Goal: Find specific page/section: Find specific page/section

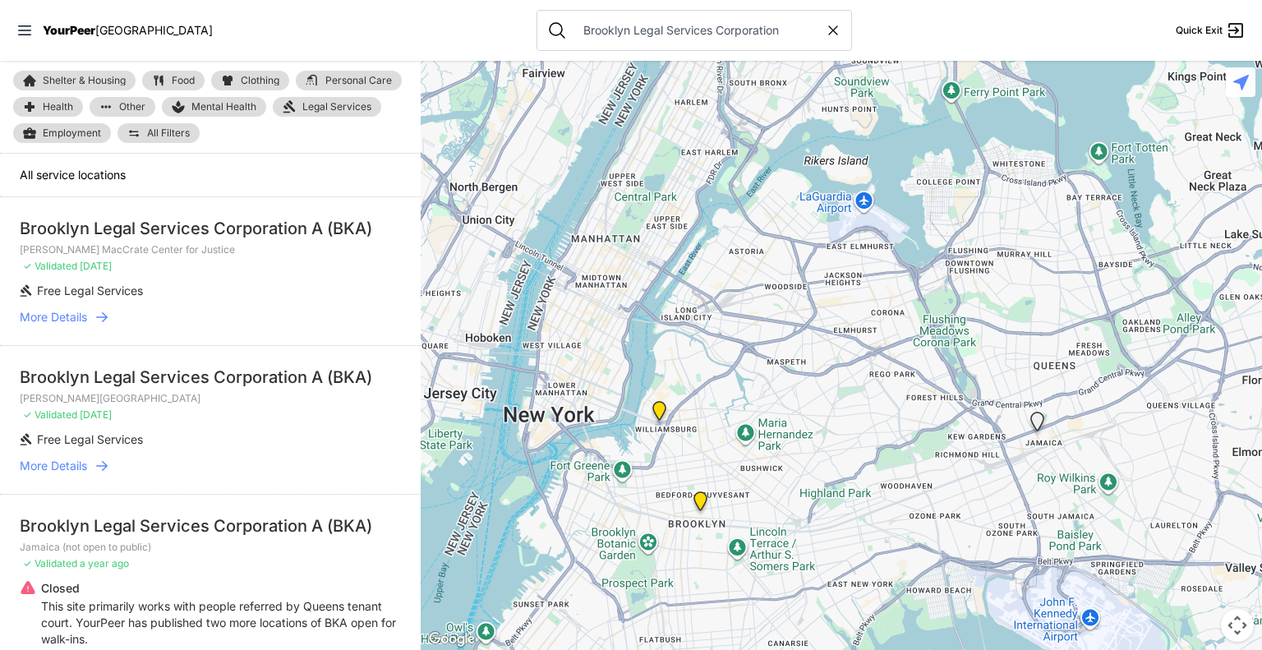
click at [68, 317] on span "More Details" at bounding box center [53, 317] width 67 height 16
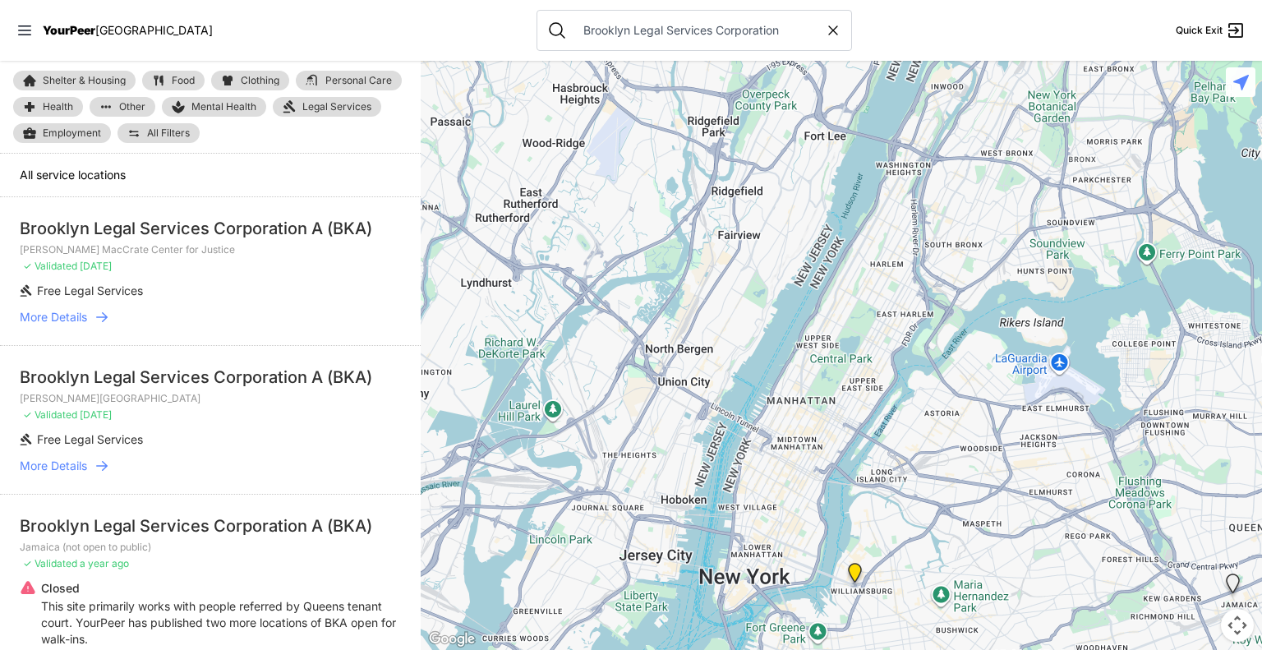
click at [62, 460] on span "More Details" at bounding box center [53, 465] width 67 height 16
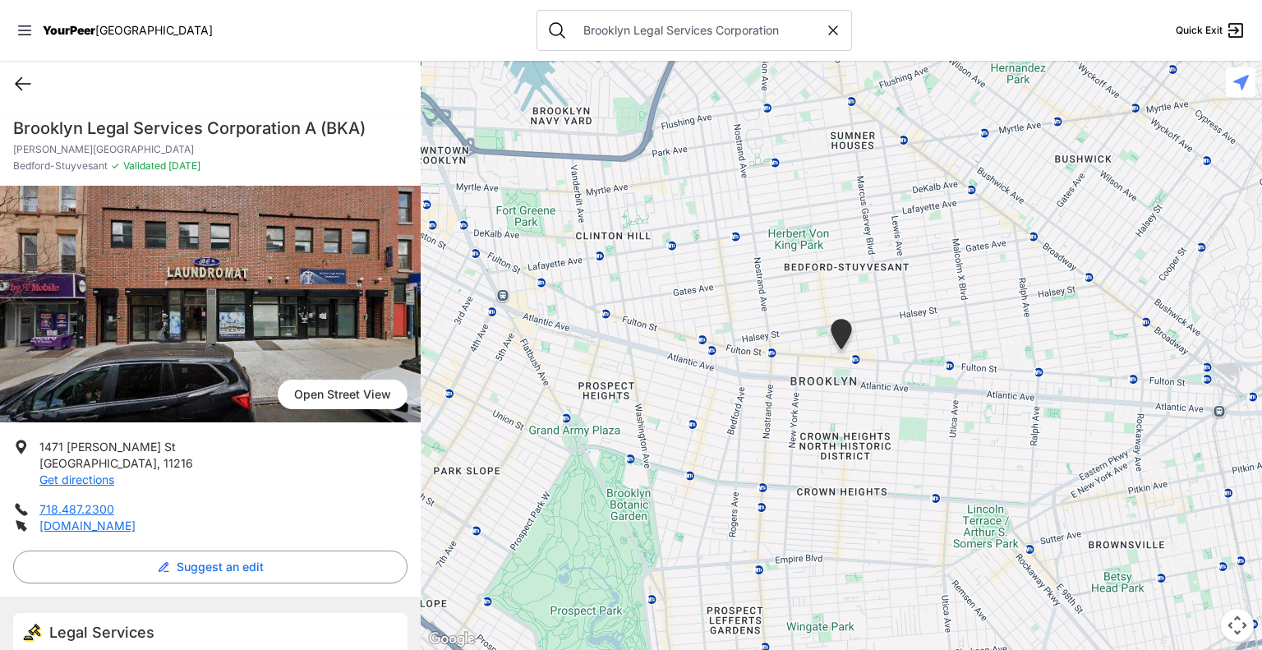
click at [26, 88] on icon at bounding box center [23, 84] width 20 height 20
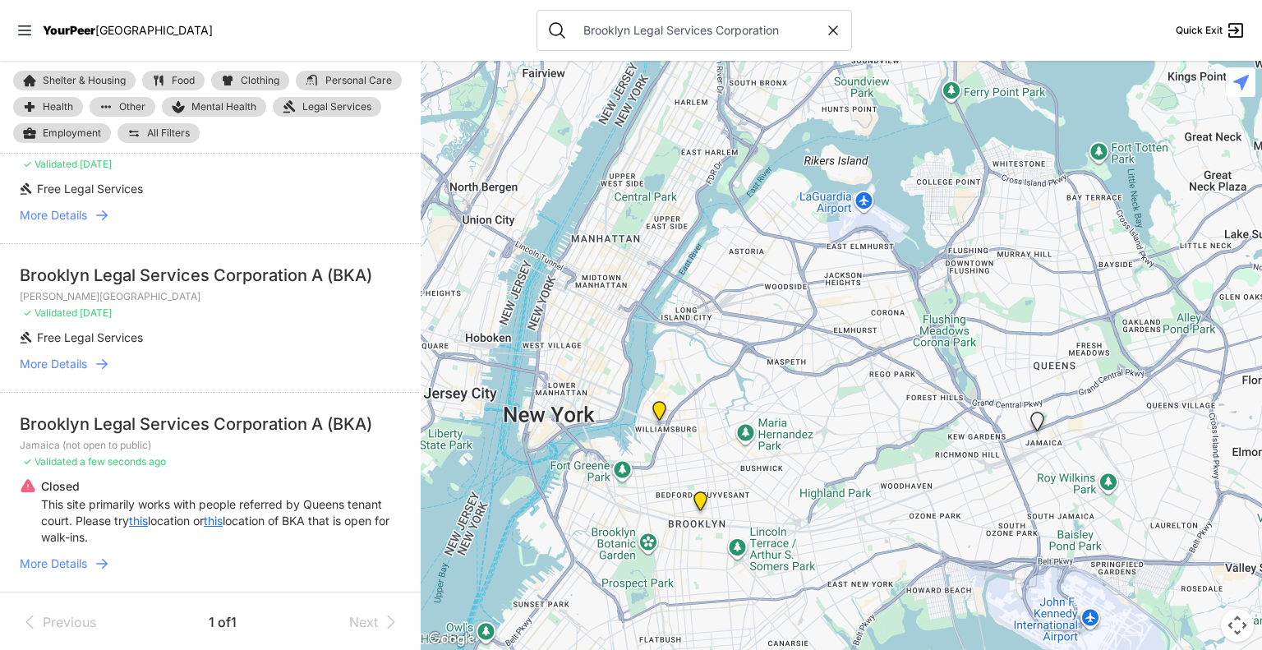
click at [825, 32] on icon at bounding box center [833, 30] width 16 height 16
select select "recentlyUpdated"
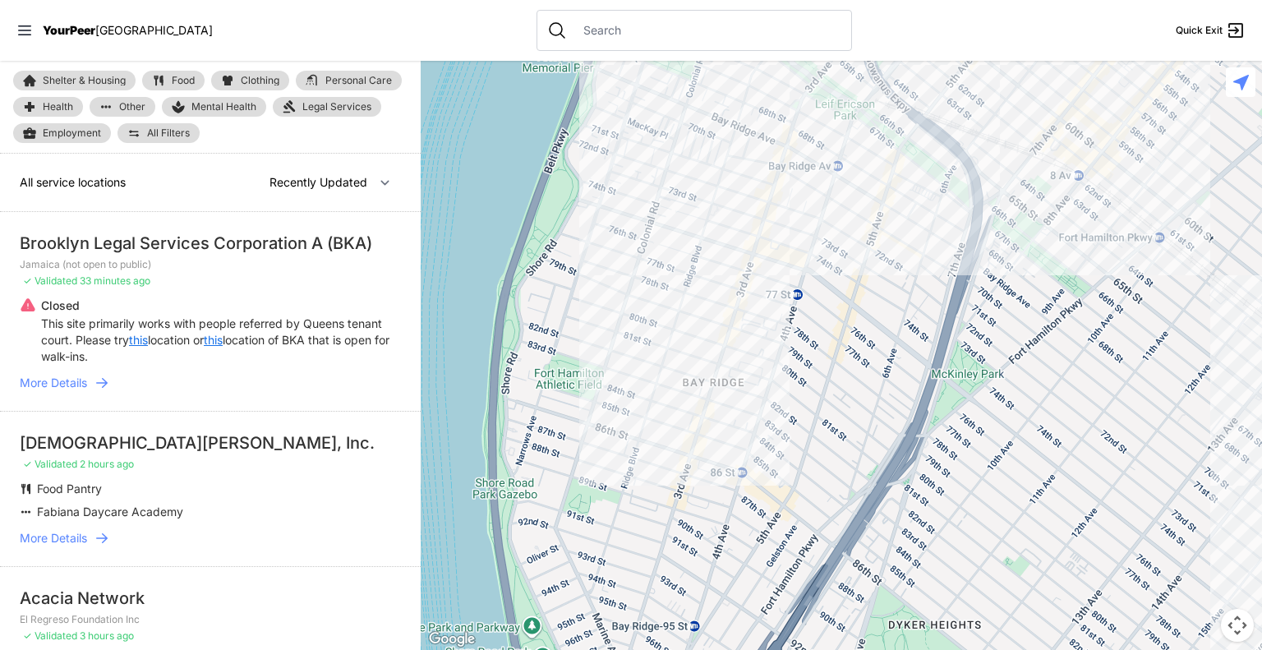
click at [779, 212] on div at bounding box center [841, 355] width 841 height 589
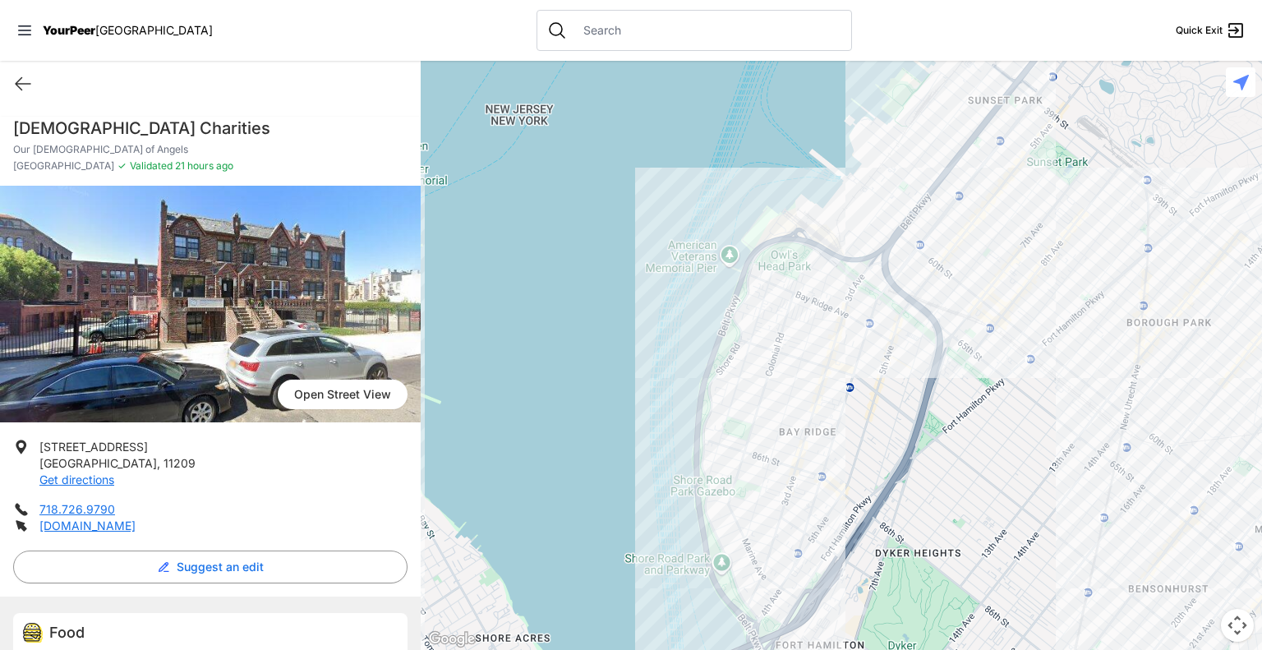
scroll to position [60, 0]
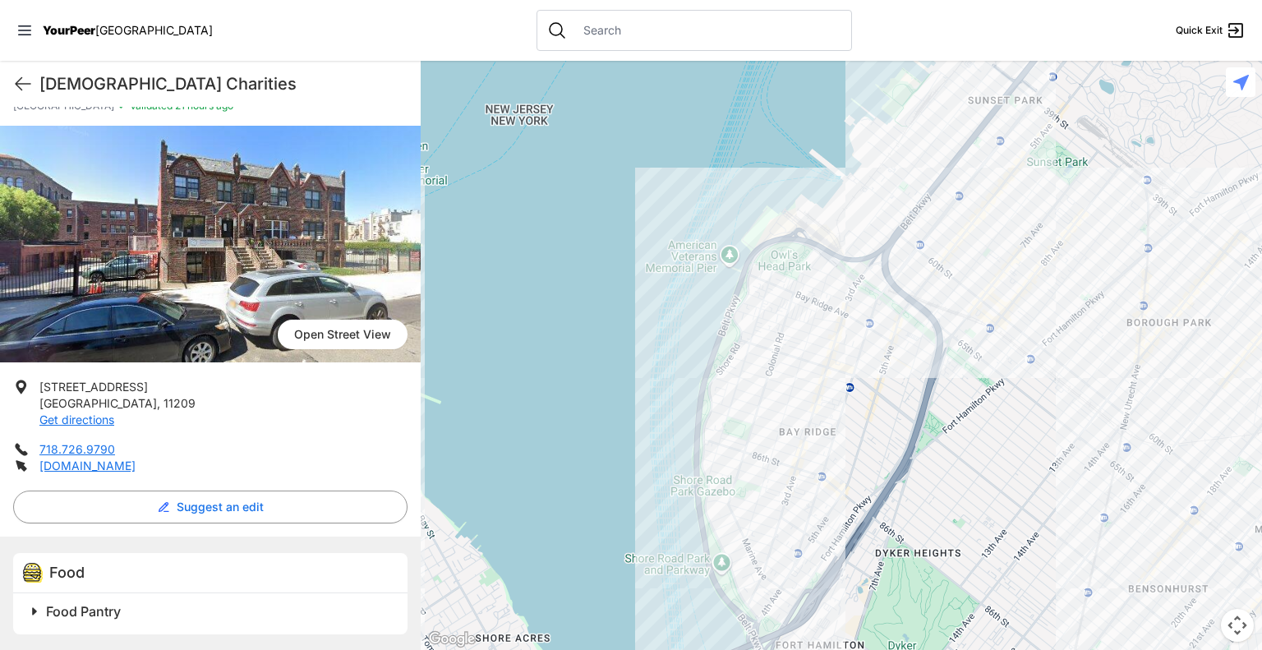
click at [46, 610] on span "Food Pantry" at bounding box center [83, 611] width 75 height 16
